Goal: Information Seeking & Learning: Learn about a topic

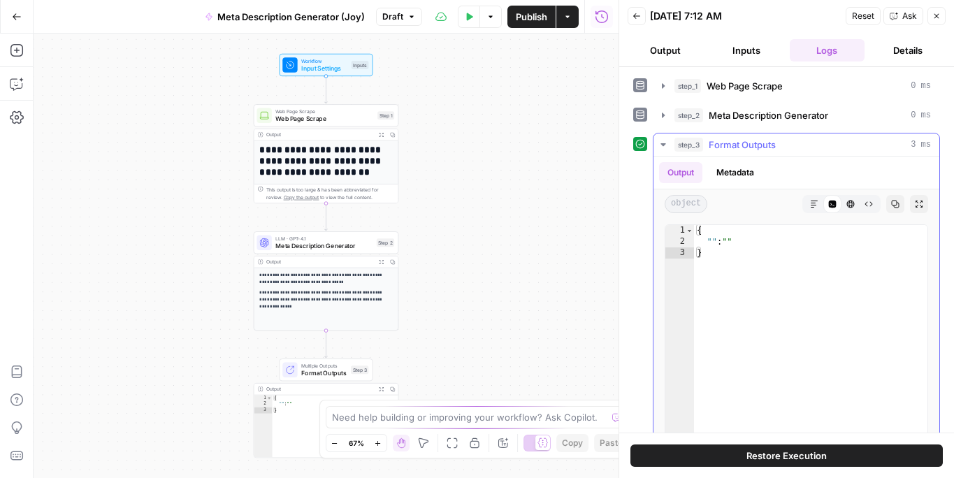
click at [742, 168] on button "Metadata" at bounding box center [735, 172] width 54 height 21
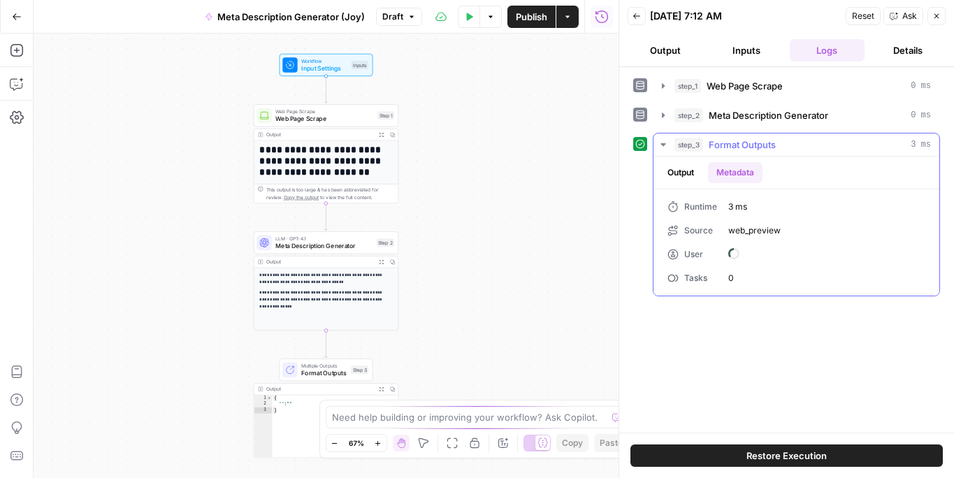
click at [742, 168] on button "Metadata" at bounding box center [735, 172] width 54 height 21
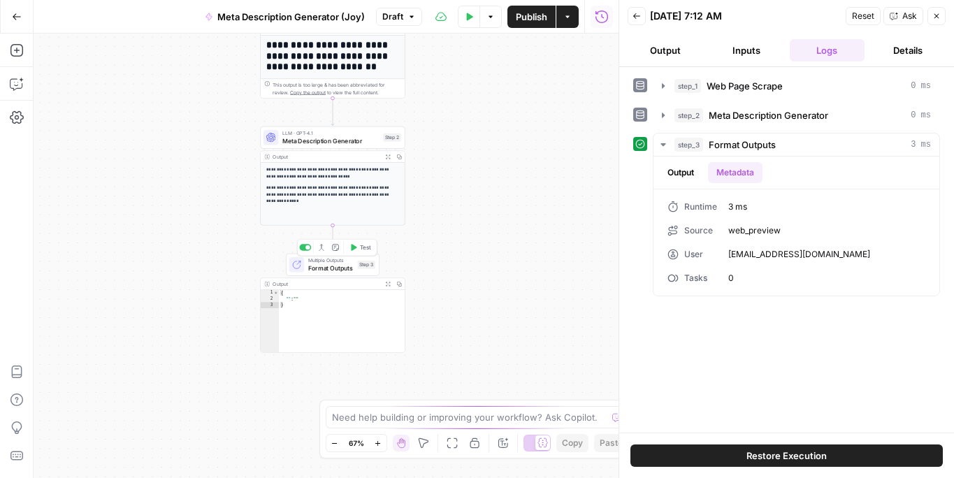
click at [337, 264] on span "Format Outputs" at bounding box center [331, 267] width 46 height 9
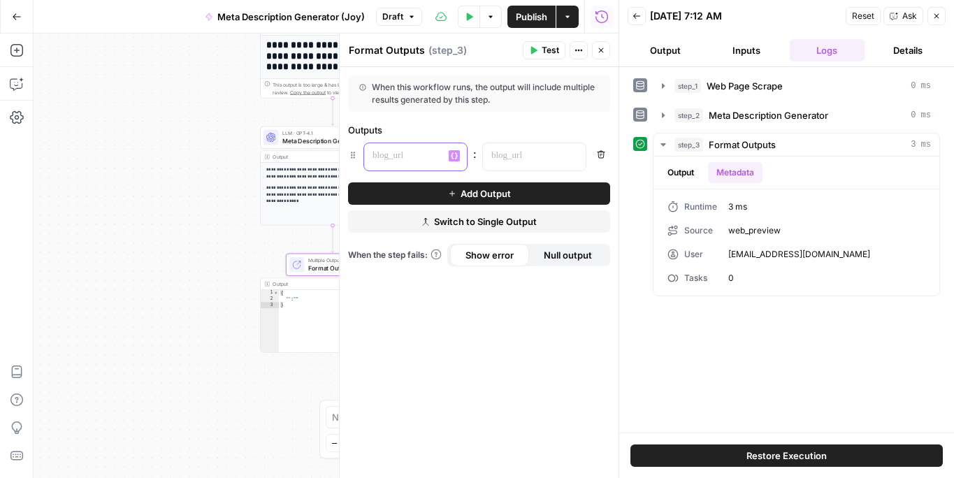
click at [379, 158] on p at bounding box center [404, 156] width 64 height 14
click at [501, 156] on p at bounding box center [523, 156] width 64 height 14
click at [536, 189] on button "Add Output" at bounding box center [479, 193] width 262 height 22
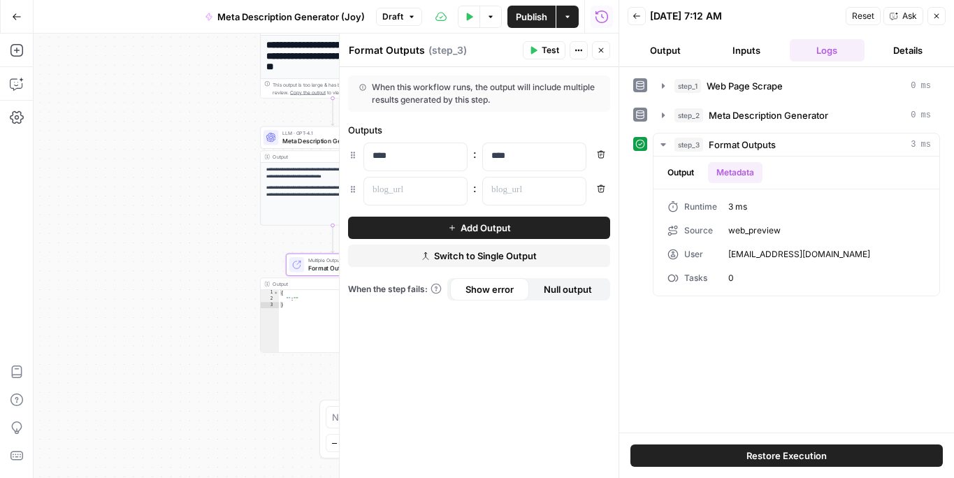
click at [543, 50] on span "Test" at bounding box center [549, 50] width 17 height 13
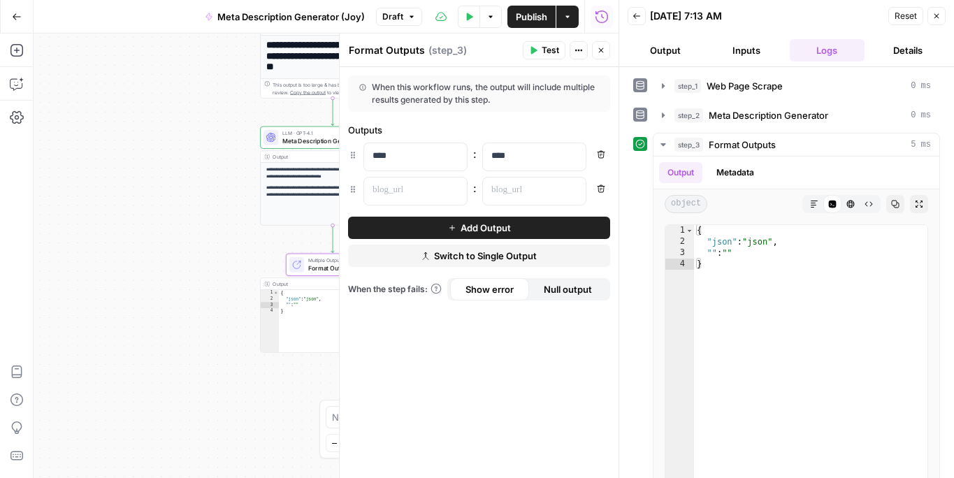
click at [596, 54] on button "Close" at bounding box center [601, 50] width 18 height 18
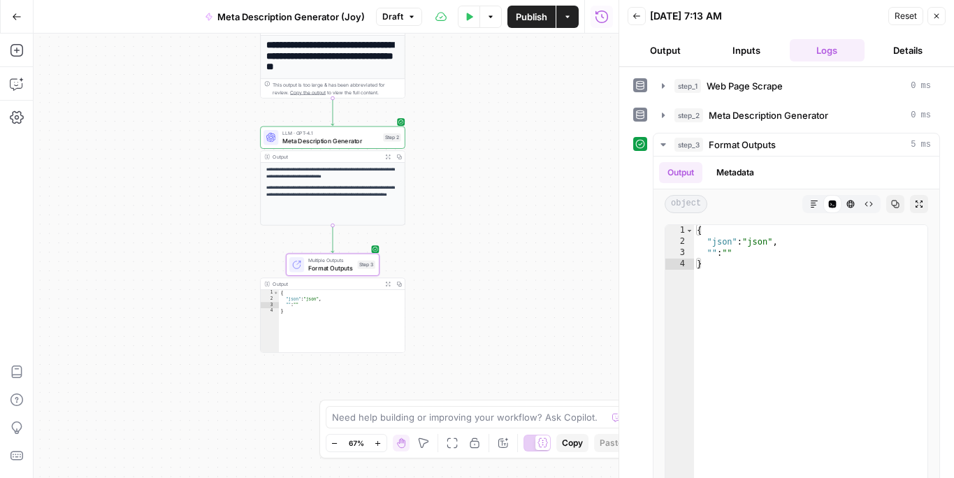
click at [20, 14] on icon "button" at bounding box center [17, 17] width 10 height 10
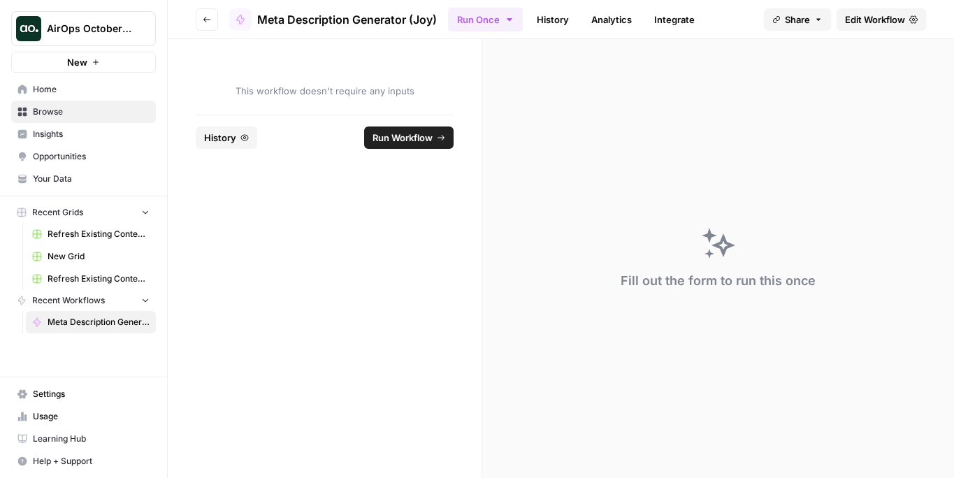
click at [47, 90] on span "Home" at bounding box center [91, 89] width 117 height 13
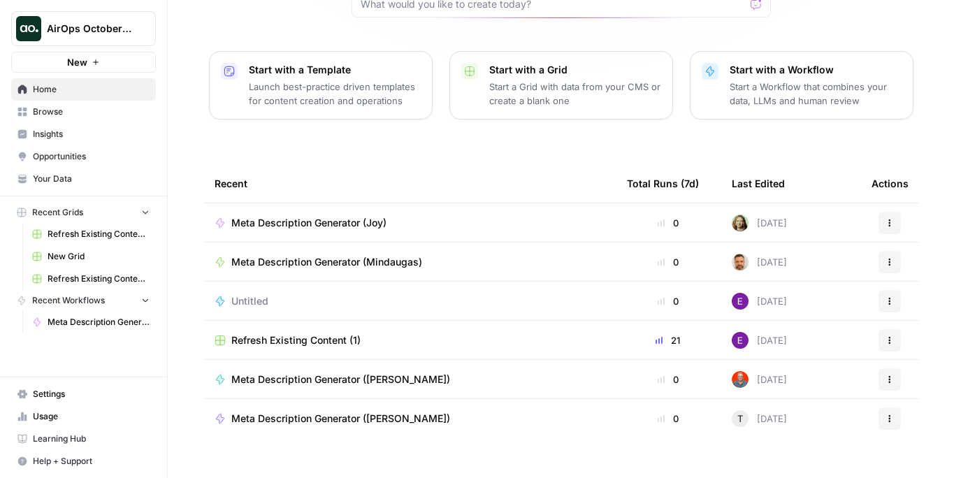
scroll to position [156, 0]
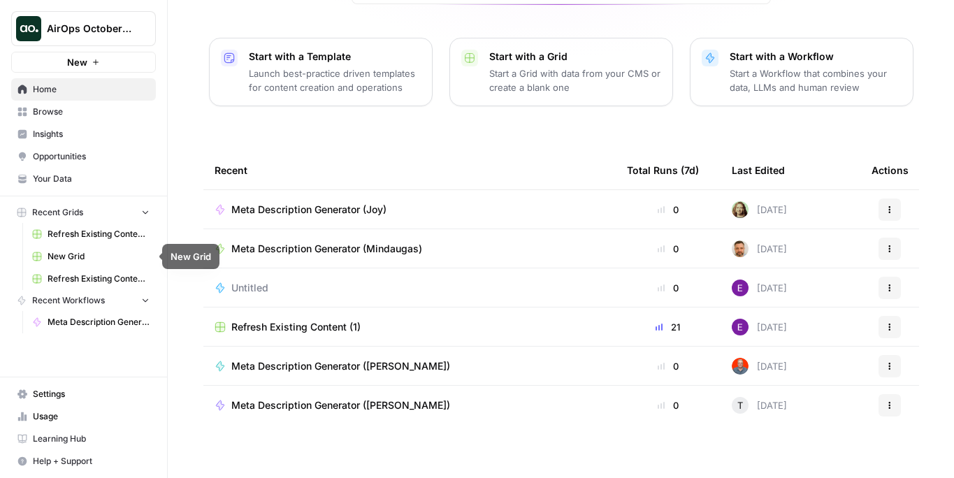
click at [333, 248] on span "Meta Description Generator (Mindaugas)" at bounding box center [326, 249] width 191 height 14
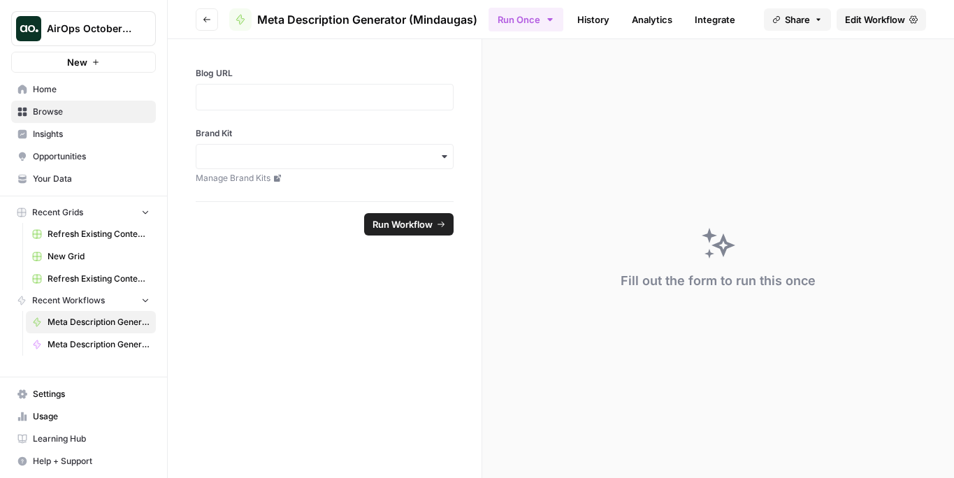
click at [212, 22] on button "Go back" at bounding box center [207, 19] width 22 height 22
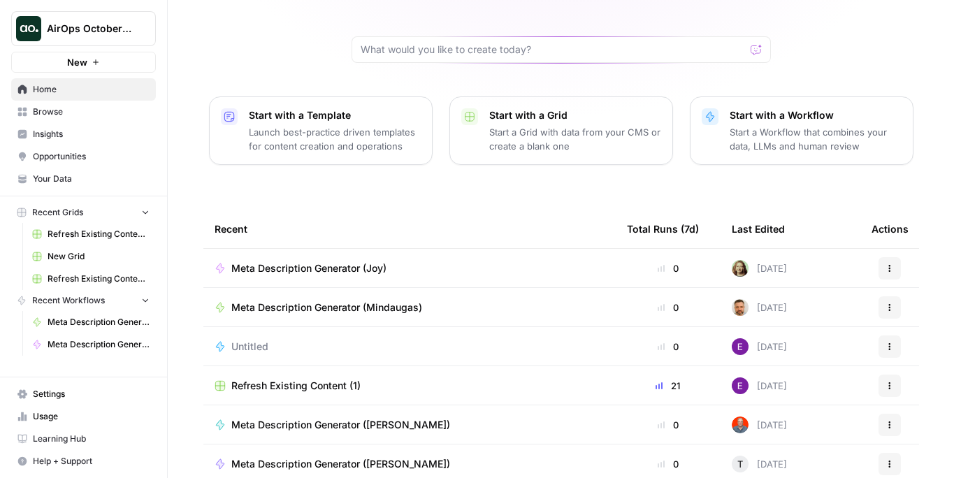
scroll to position [165, 0]
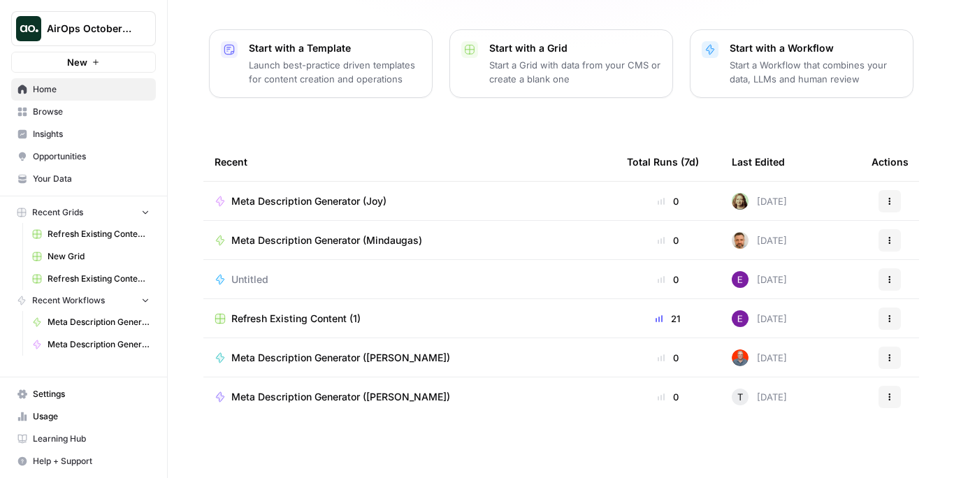
click at [321, 353] on span "Meta Description Generator ([PERSON_NAME])" at bounding box center [340, 358] width 219 height 14
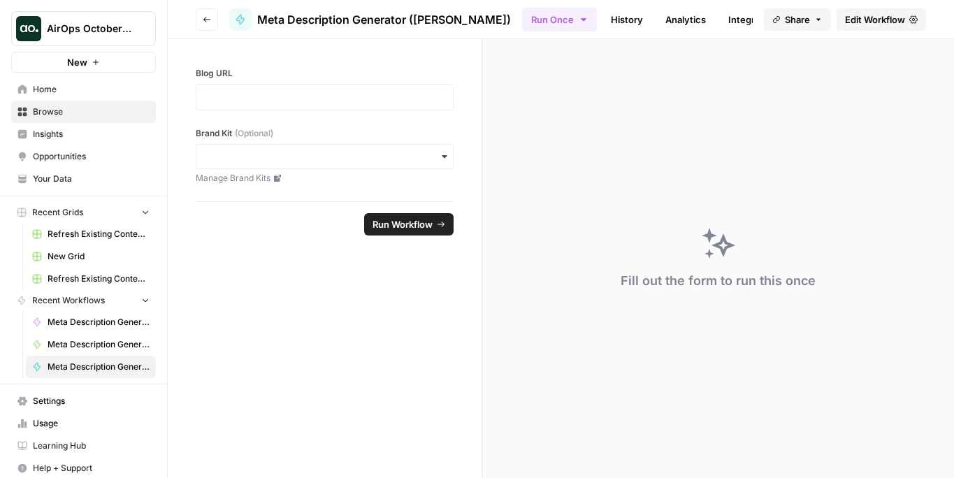
scroll to position [7, 0]
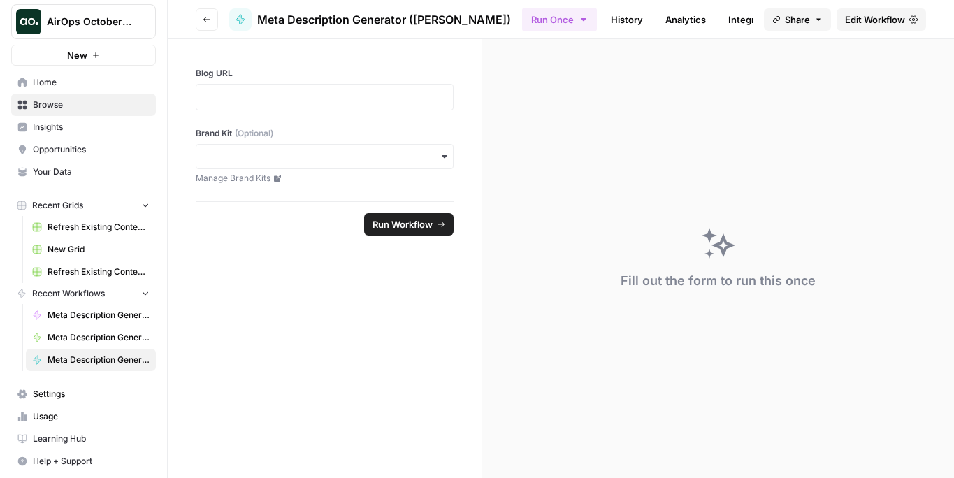
click at [54, 432] on span "Learning Hub" at bounding box center [91, 438] width 117 height 13
